Goal: Book appointment/travel/reservation

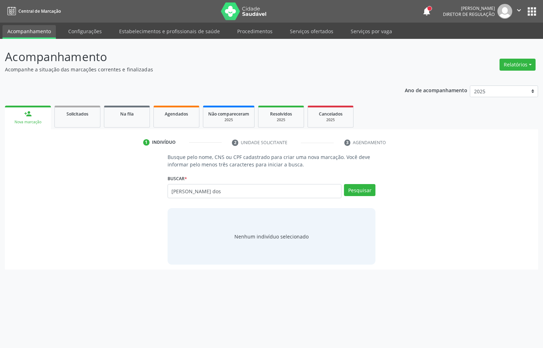
type input "[PERSON_NAME] dos"
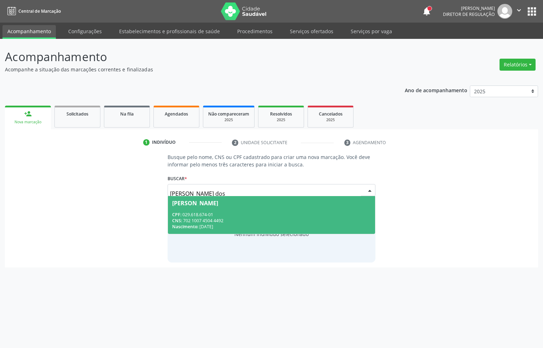
click at [237, 212] on div "CPF: 029.618.674-01" at bounding box center [271, 215] width 199 height 6
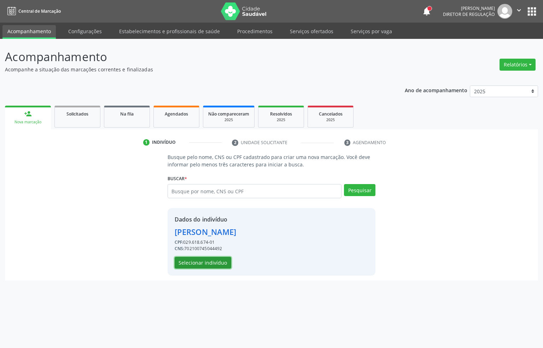
click at [210, 262] on button "Selecionar indivíduo" at bounding box center [203, 263] width 57 height 12
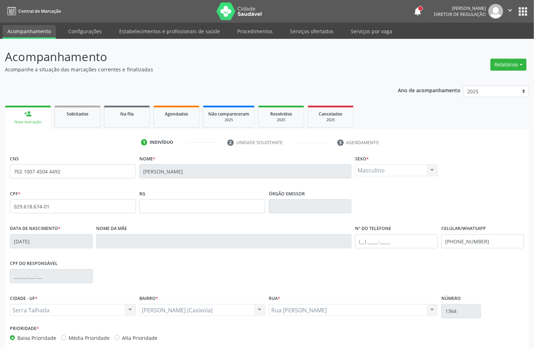
scroll to position [35, 0]
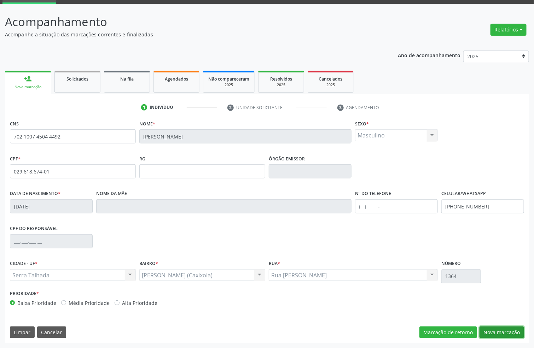
click at [498, 330] on button "Nova marcação" at bounding box center [501, 333] width 45 height 12
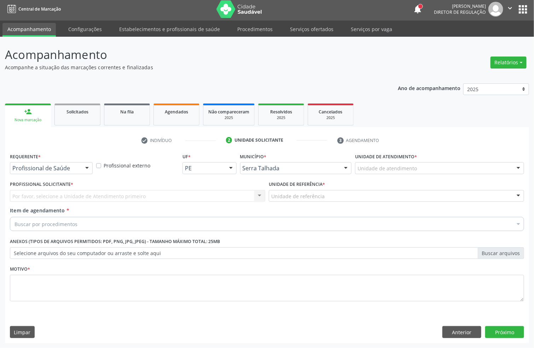
scroll to position [2, 0]
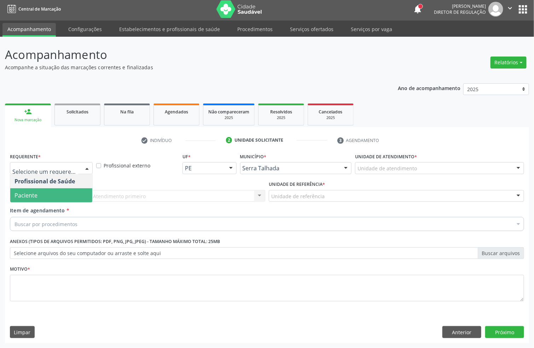
click at [65, 191] on span "Paciente" at bounding box center [51, 195] width 82 height 14
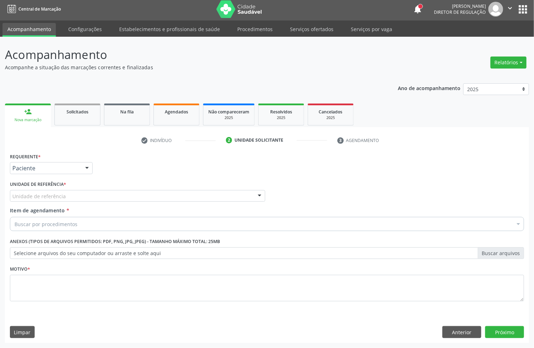
click at [65, 196] on div "Unidade de referência" at bounding box center [137, 196] width 255 height 12
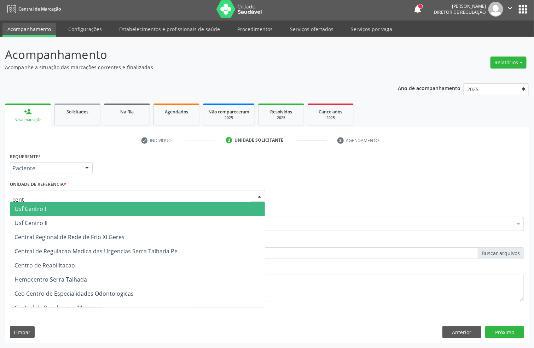
type input "centr"
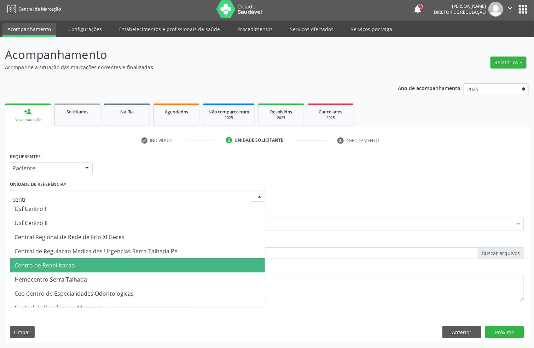
click at [71, 262] on span "Centro de Reabilitacao" at bounding box center [44, 266] width 60 height 8
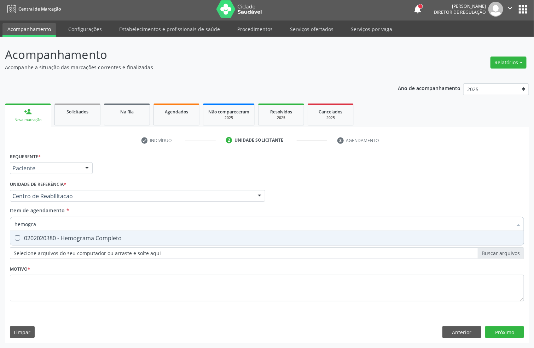
type input "hemogram"
click at [82, 237] on div "0202020380 - Hemograma Completo" at bounding box center [266, 238] width 505 height 6
checkbox Completo "true"
drag, startPoint x: 53, startPoint y: 226, endPoint x: 2, endPoint y: 226, distance: 50.6
click at [2, 226] on div "Acompanhamento Acompanhe a situação das marcações correntes e finalizadas Relat…" at bounding box center [267, 192] width 534 height 311
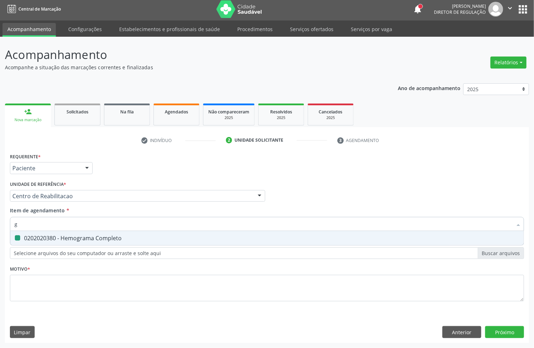
type input "gl"
checkbox Completo "false"
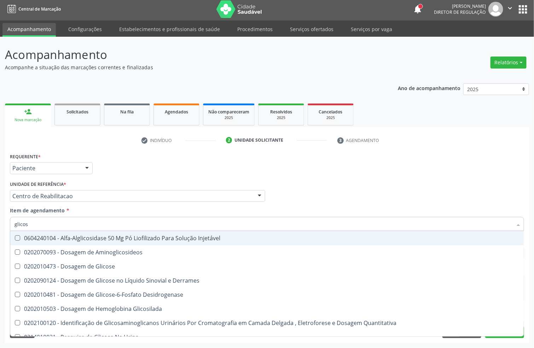
type input "glicose"
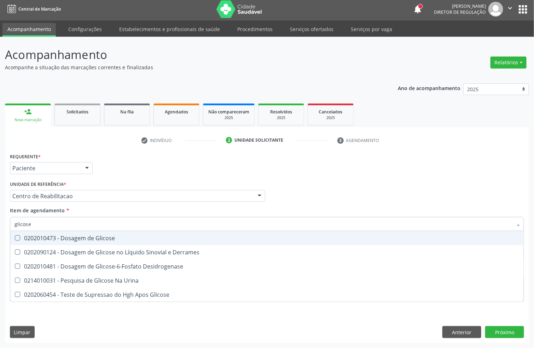
click at [28, 238] on div "0202010473 - Dosagem de Glicose" at bounding box center [266, 238] width 505 height 6
checkbox Glicose "true"
drag, startPoint x: 42, startPoint y: 222, endPoint x: 0, endPoint y: 227, distance: 42.8
click at [0, 227] on div "Acompanhamento Acompanhe a situação das marcações correntes e finalizadas Relat…" at bounding box center [267, 192] width 534 height 311
type input "hemogl"
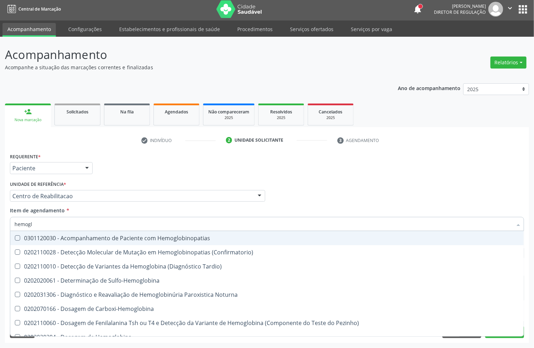
checkbox Hemoglobinopatias "false"
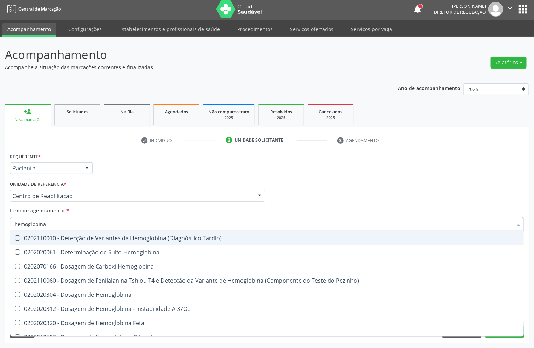
type input "hemoglobina g"
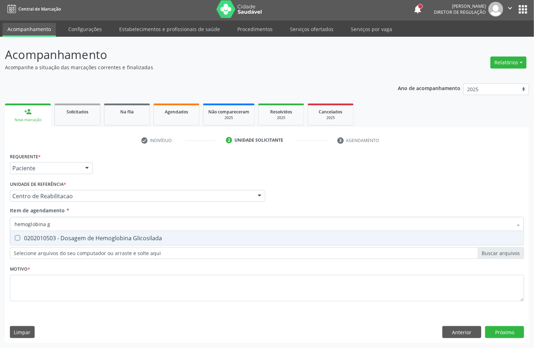
drag, startPoint x: 80, startPoint y: 235, endPoint x: 64, endPoint y: 221, distance: 21.5
click at [80, 235] on div "0202010503 - Dosagem de Hemoglobina Glicosilada" at bounding box center [266, 238] width 505 height 6
checkbox Glicosilada "true"
click at [0, 225] on div "Acompanhamento Acompanhe a situação das marcações correntes e finalizadas Relat…" at bounding box center [267, 192] width 534 height 311
type input "tap"
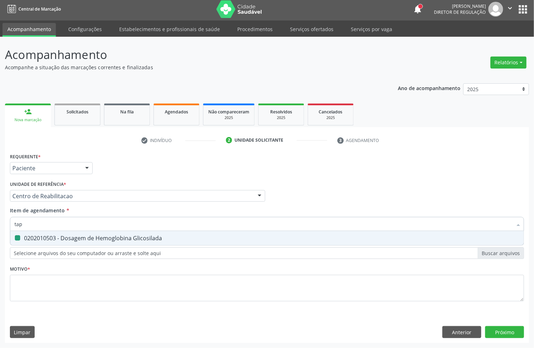
checkbox Glicosilada "false"
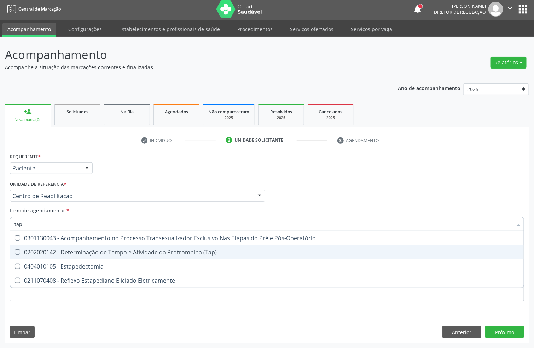
drag, startPoint x: 49, startPoint y: 256, endPoint x: 36, endPoint y: 239, distance: 20.9
click at [48, 255] on span "0202020142 - Determinação de Tempo e Atividade da Protrombina (Tap)" at bounding box center [266, 252] width 513 height 14
checkbox \(Tap\) "true"
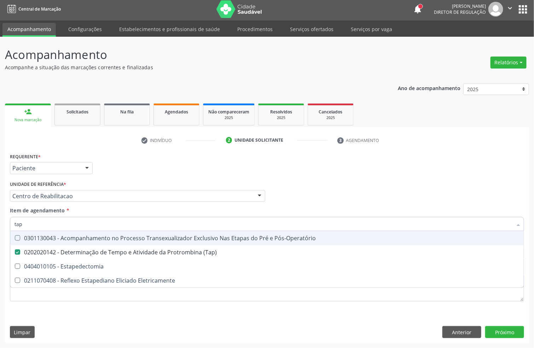
type input "tap"
click at [0, 237] on div "Acompanhamento Acompanhe a situação das marcações correntes e finalizadas Relat…" at bounding box center [267, 192] width 534 height 311
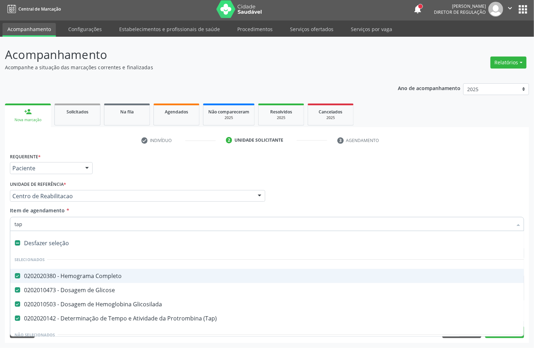
checkbox Glicose "true"
checkbox Glicosilada "true"
type input "t"
checkbox \(Tap\) "false"
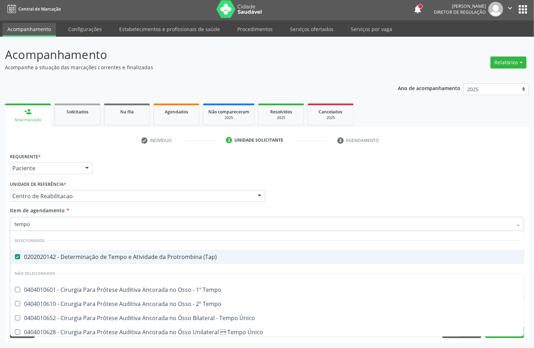
type input "tempo d"
checkbox \(Tap\) "false"
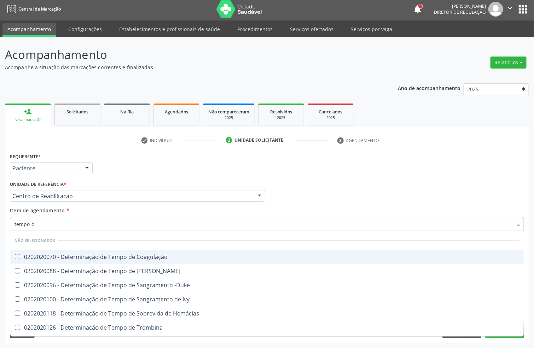
type input "tempo de"
click at [90, 255] on div "0202020070 - Determinação de Tempo de Coagulação" at bounding box center [266, 257] width 505 height 6
checkbox Coagulação "true"
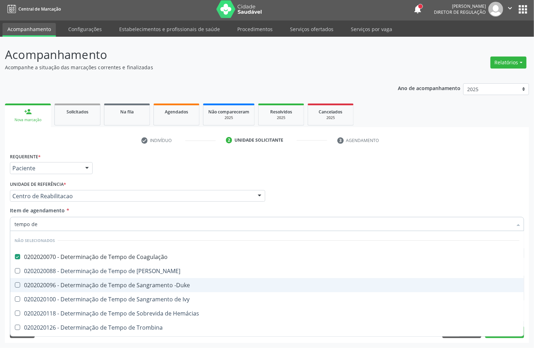
click at [98, 284] on div "0202020096 - Determinação de Tempo de Sangramento -Duke" at bounding box center [266, 285] width 505 height 6
checkbox -Duke "true"
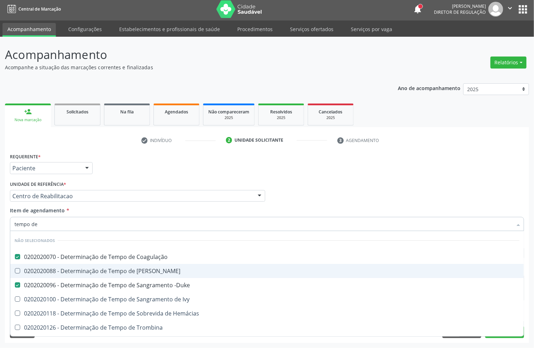
click at [0, 259] on div "Acompanhamento Acompanhe a situação das marcações correntes e finalizadas Relat…" at bounding box center [267, 192] width 534 height 311
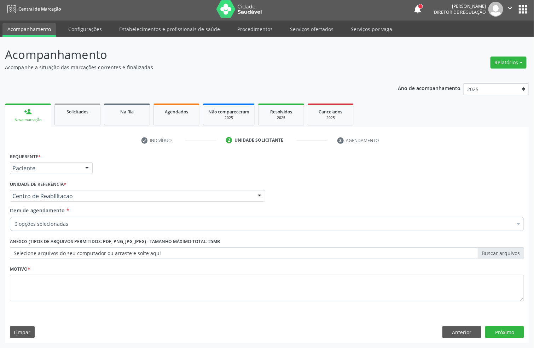
checkbox \(Tap\) "true"
checkbox Coagulação "true"
checkbox -Duke "true"
checkbox Glicose "true"
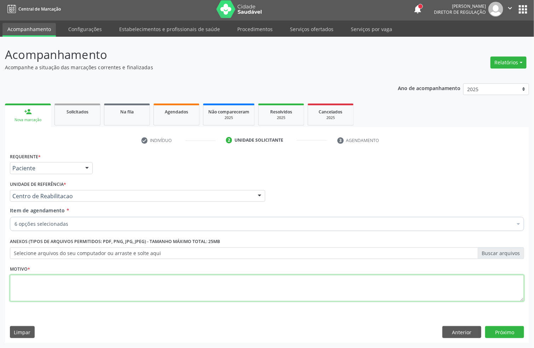
click at [54, 286] on textarea at bounding box center [267, 288] width 514 height 27
type textarea "."
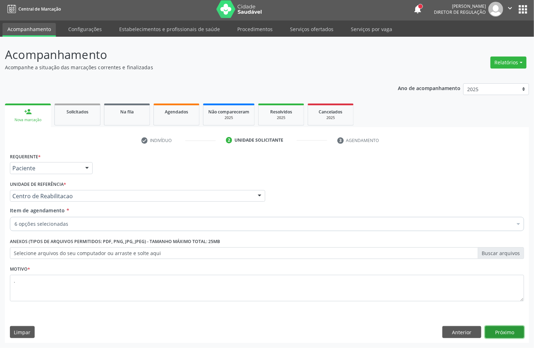
click at [505, 327] on button "Próximo" at bounding box center [504, 332] width 39 height 12
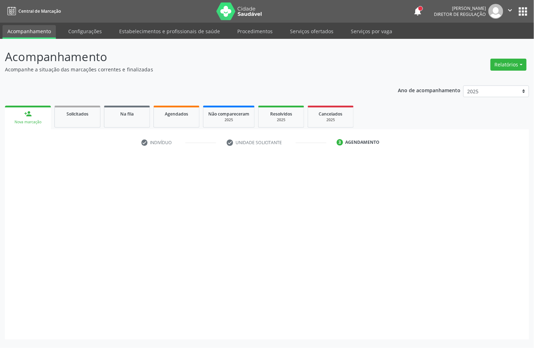
scroll to position [0, 0]
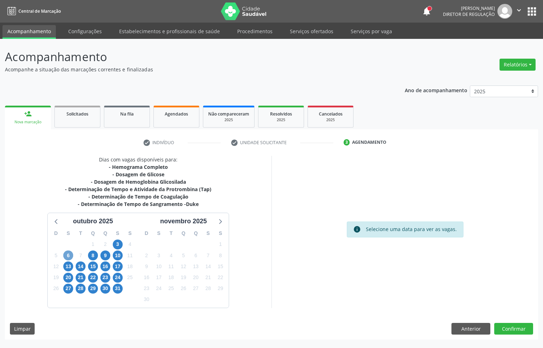
click at [66, 253] on span "6" at bounding box center [68, 256] width 10 height 10
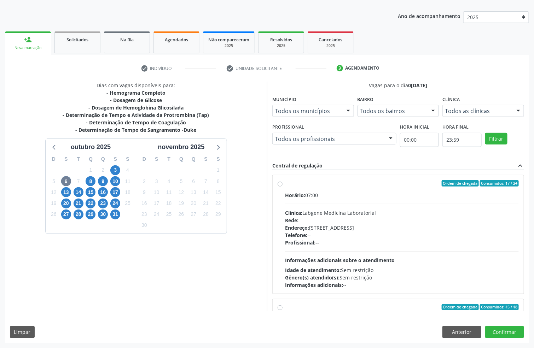
click at [408, 259] on div "Horário: 07:00 Clínica: Labgene Medicina Laboratorial Rede: -- Endereço: [STREE…" at bounding box center [402, 240] width 234 height 97
click at [282, 187] on input "Ordem de chegada Consumidos: 17 / 24 Horário: 07:00 Clínica: Labgene Medicina L…" at bounding box center [280, 183] width 5 height 6
radio input "true"
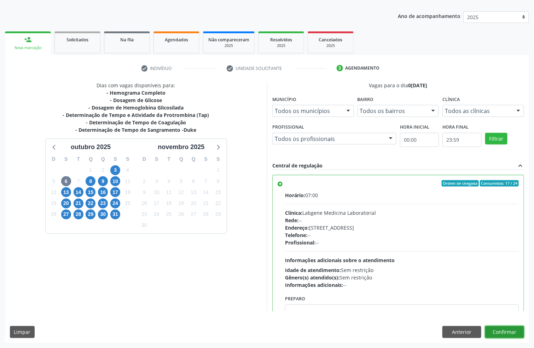
click at [492, 327] on button "Confirmar" at bounding box center [504, 332] width 39 height 12
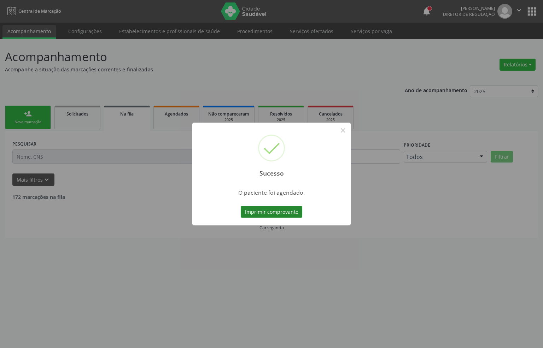
click at [278, 210] on button "Imprimir comprovante" at bounding box center [272, 212] width 62 height 12
